Goal: Task Accomplishment & Management: Complete application form

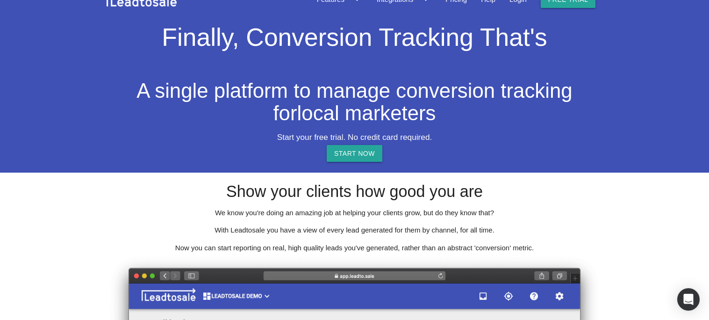
scroll to position [22, 0]
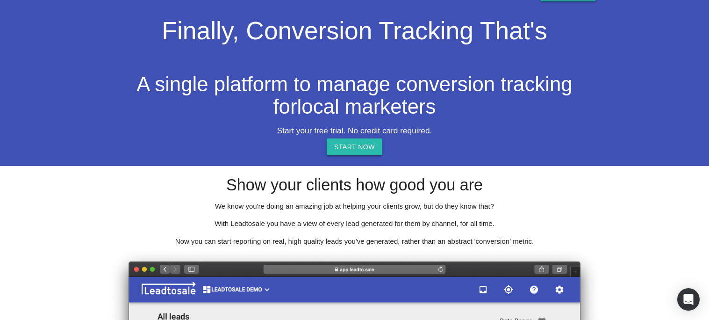
click at [339, 147] on link "START NOW" at bounding box center [355, 146] width 56 height 17
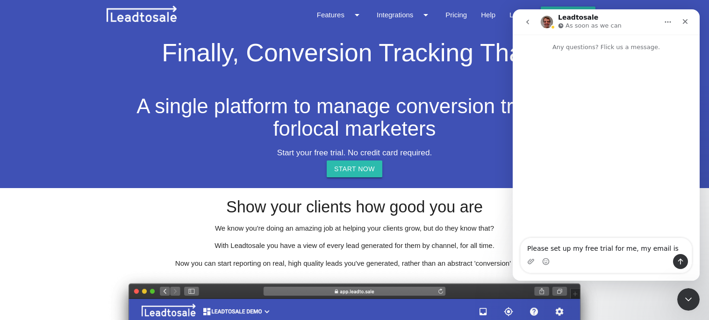
click at [355, 170] on link "START NOW" at bounding box center [355, 168] width 56 height 17
click at [364, 167] on link "START NOW" at bounding box center [355, 168] width 56 height 17
click at [686, 22] on icon "Close" at bounding box center [684, 21] width 7 height 7
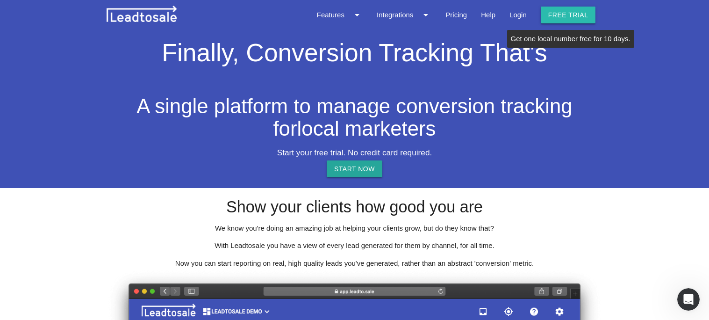
click at [557, 10] on link "Free trial" at bounding box center [568, 15] width 55 height 17
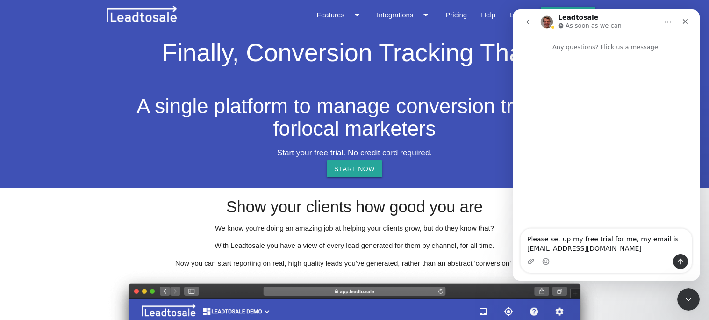
type textarea "Please set up my free trial for me, my email is [EMAIL_ADDRESS][DOMAIN_NAME]"
click at [677, 259] on icon "Send a message…" at bounding box center [680, 260] width 7 height 7
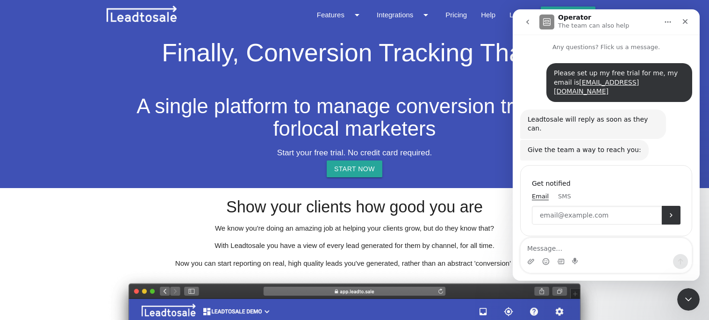
click at [631, 206] on input "Enter your email" at bounding box center [597, 215] width 130 height 19
type input "[EMAIL_ADDRESS][DOMAIN_NAME]"
click at [669, 211] on icon "Submit" at bounding box center [670, 214] width 7 height 7
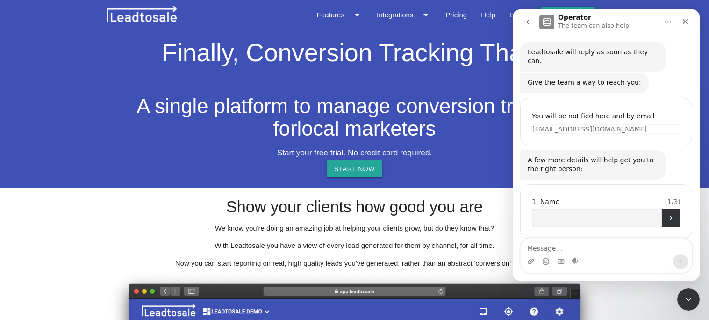
scroll to position [66, 0]
click at [609, 209] on input "Name" at bounding box center [597, 218] width 130 height 19
type input "[PERSON_NAME]"
select select "US"
click at [669, 209] on button "Submit" at bounding box center [671, 218] width 19 height 19
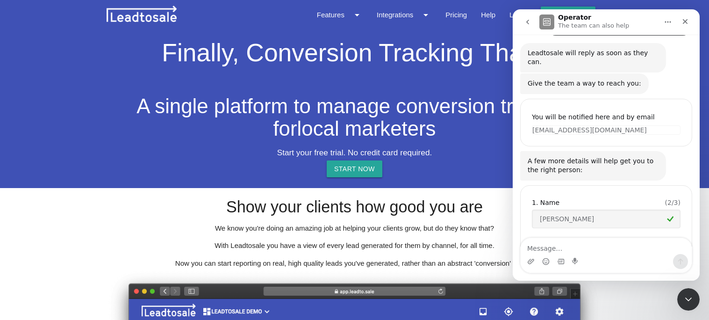
scroll to position [104, 0]
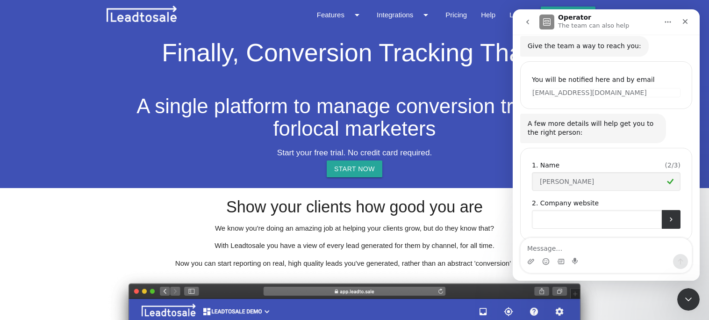
click at [648, 210] on input "Company website" at bounding box center [597, 219] width 130 height 19
type input "n/a"
click at [669, 210] on button "Submit" at bounding box center [671, 219] width 19 height 19
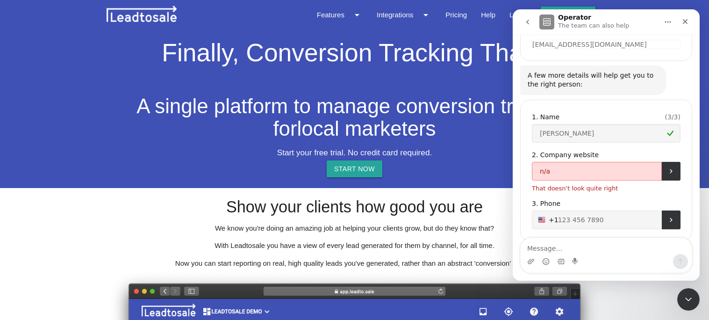
scroll to position [152, 0]
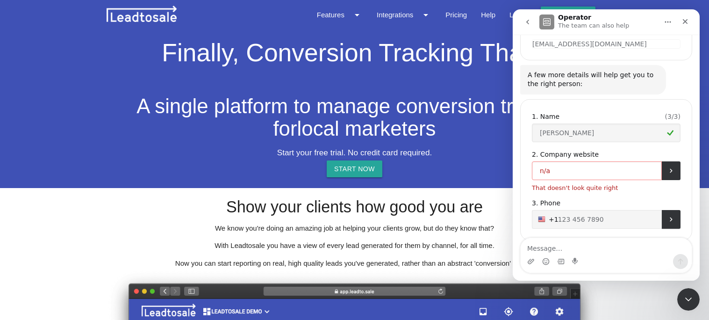
click at [610, 161] on input "n/a" at bounding box center [597, 170] width 130 height 19
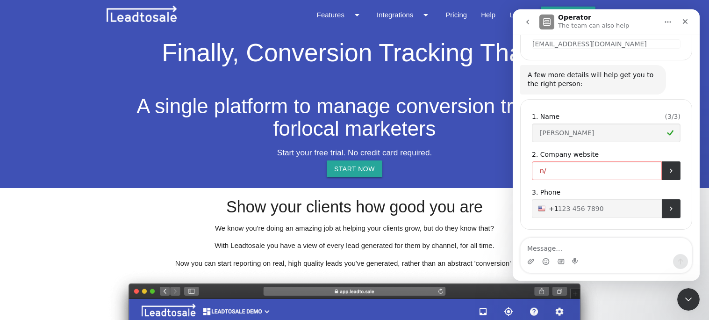
scroll to position [142, 0]
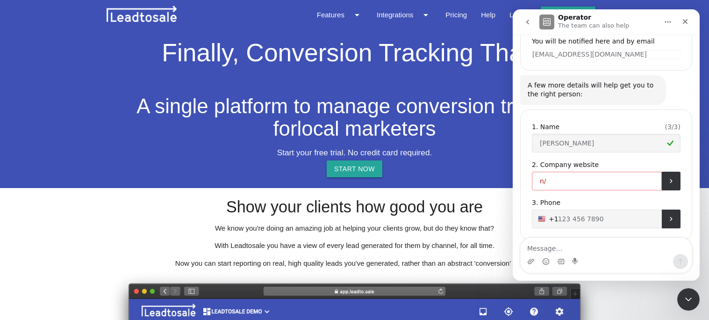
type input "n"
type input "kingdom"
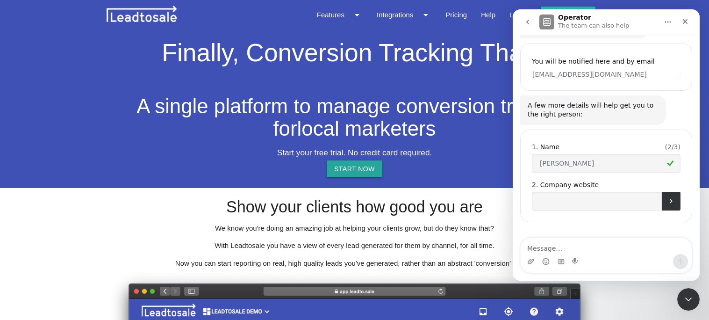
scroll to position [104, 0]
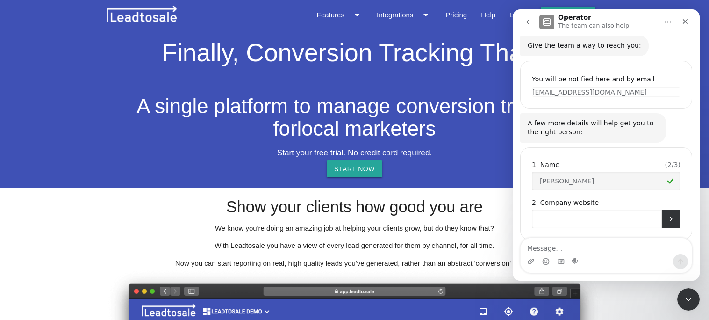
click at [548, 209] on input "Company website" at bounding box center [597, 218] width 130 height 19
type input "kingdom [GEOGRAPHIC_DATA]"
click at [675, 209] on button "Submit" at bounding box center [671, 218] width 19 height 19
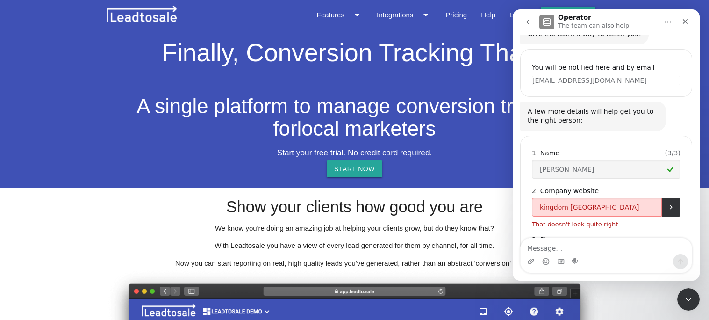
scroll to position [152, 0]
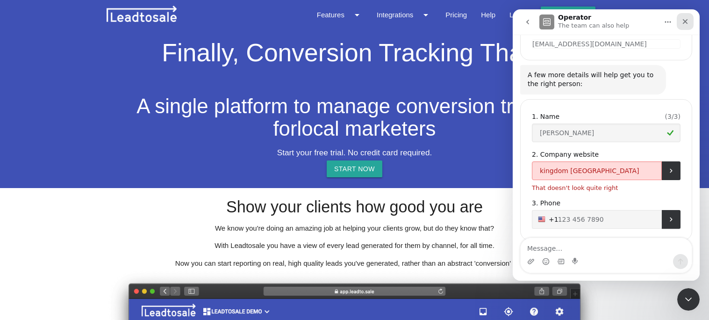
click at [684, 23] on icon "Close" at bounding box center [684, 21] width 7 height 7
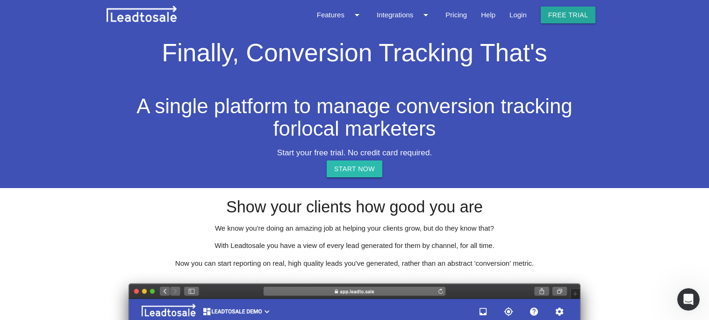
click at [332, 168] on link "START NOW" at bounding box center [355, 168] width 56 height 17
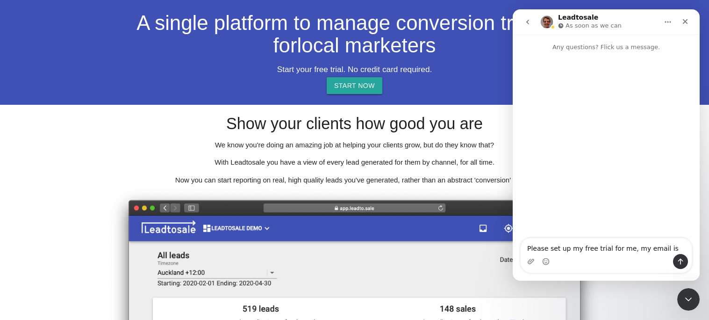
scroll to position [0, 0]
